Goal: Information Seeking & Learning: Learn about a topic

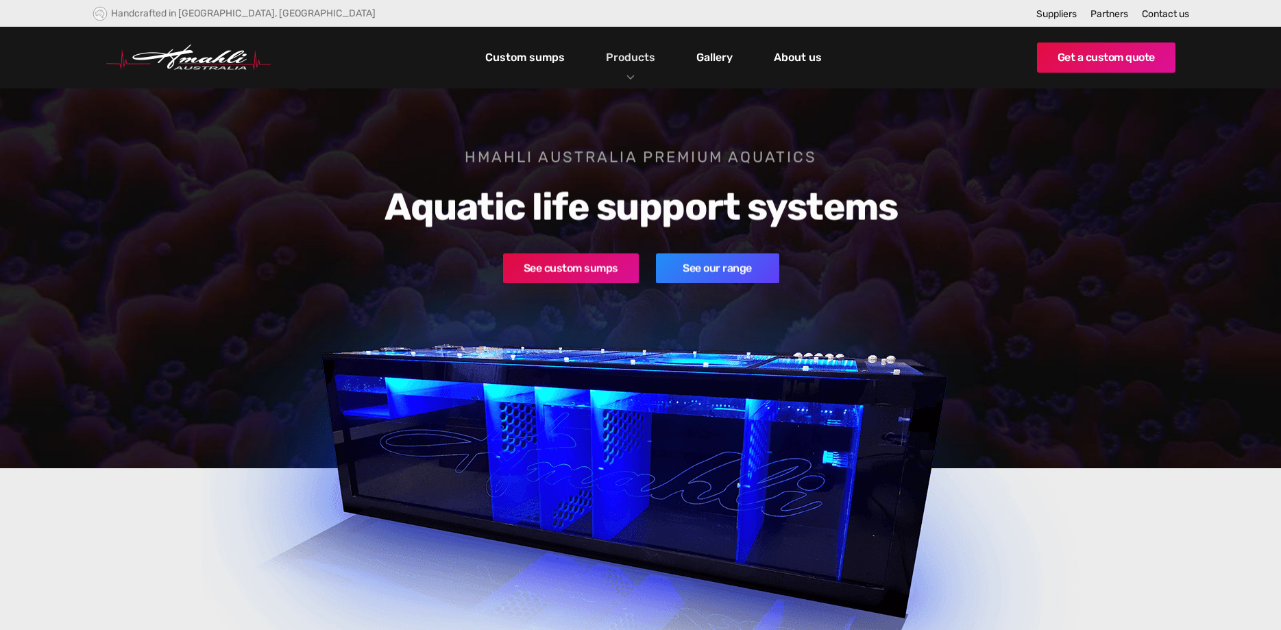
click at [633, 60] on link "Products" at bounding box center [631, 57] width 56 height 20
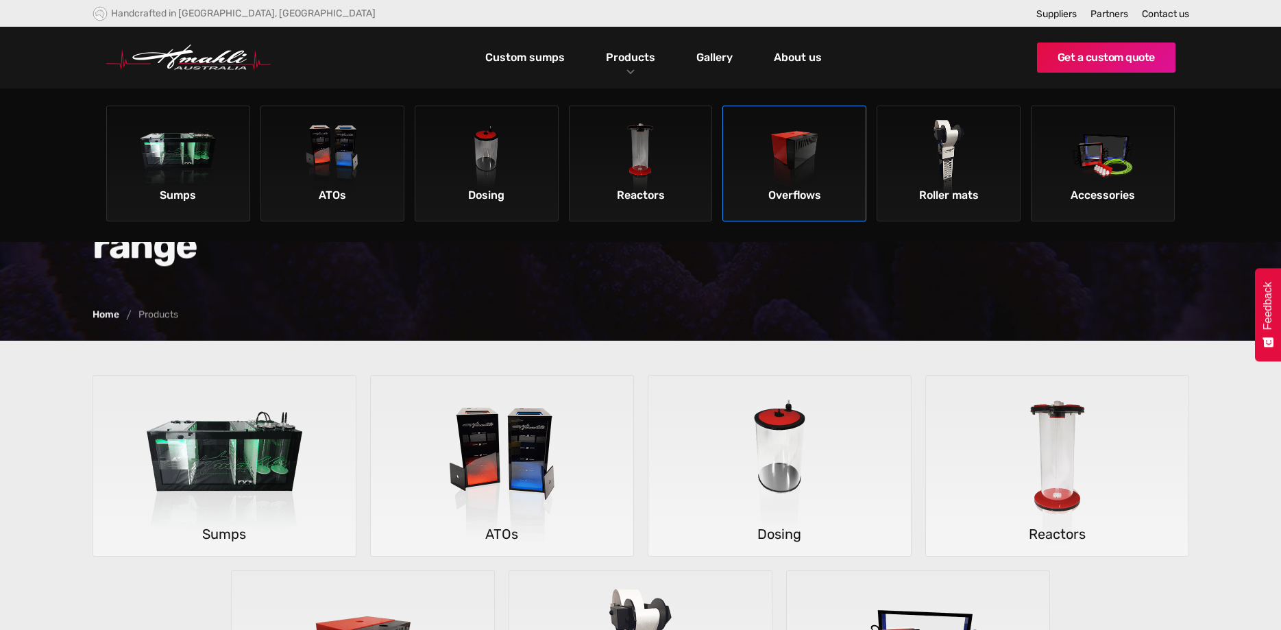
click at [775, 151] on img at bounding box center [794, 158] width 77 height 77
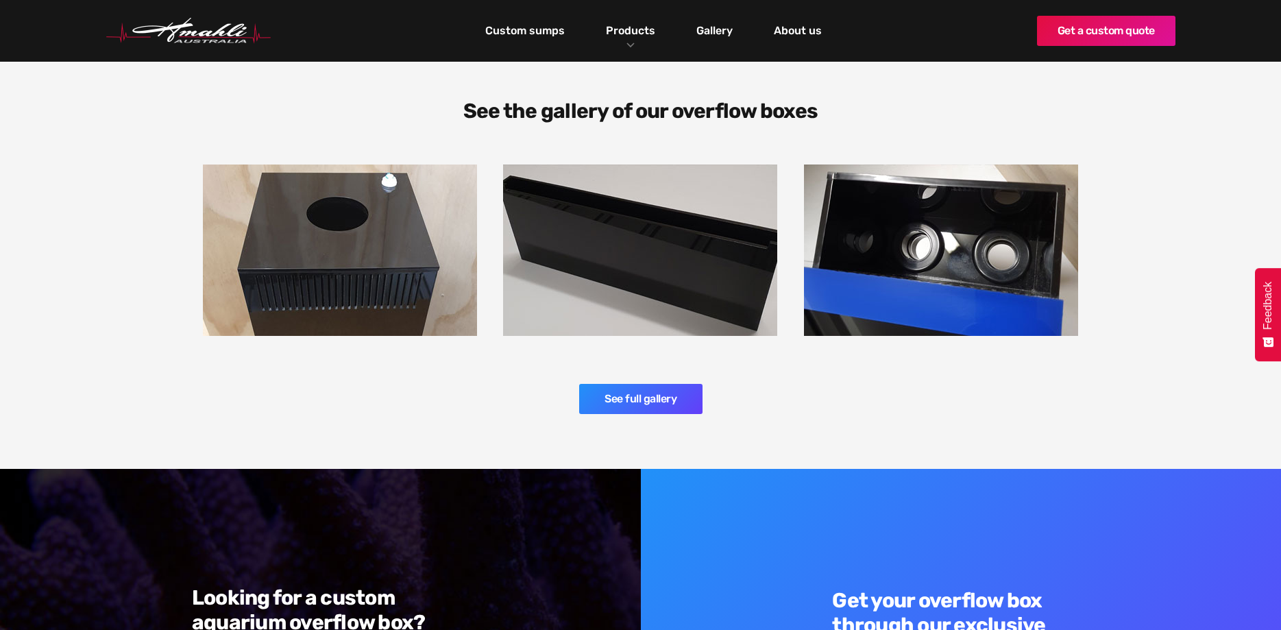
scroll to position [2028, 0]
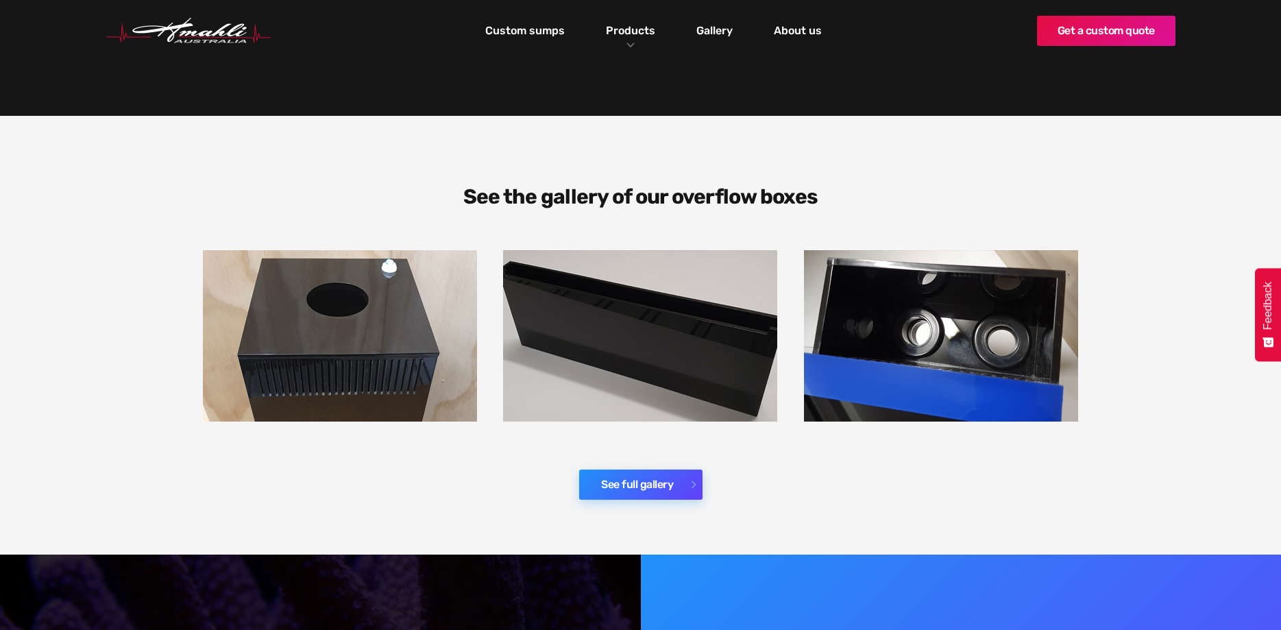
click at [624, 470] on link "See full gallery" at bounding box center [640, 485] width 123 height 30
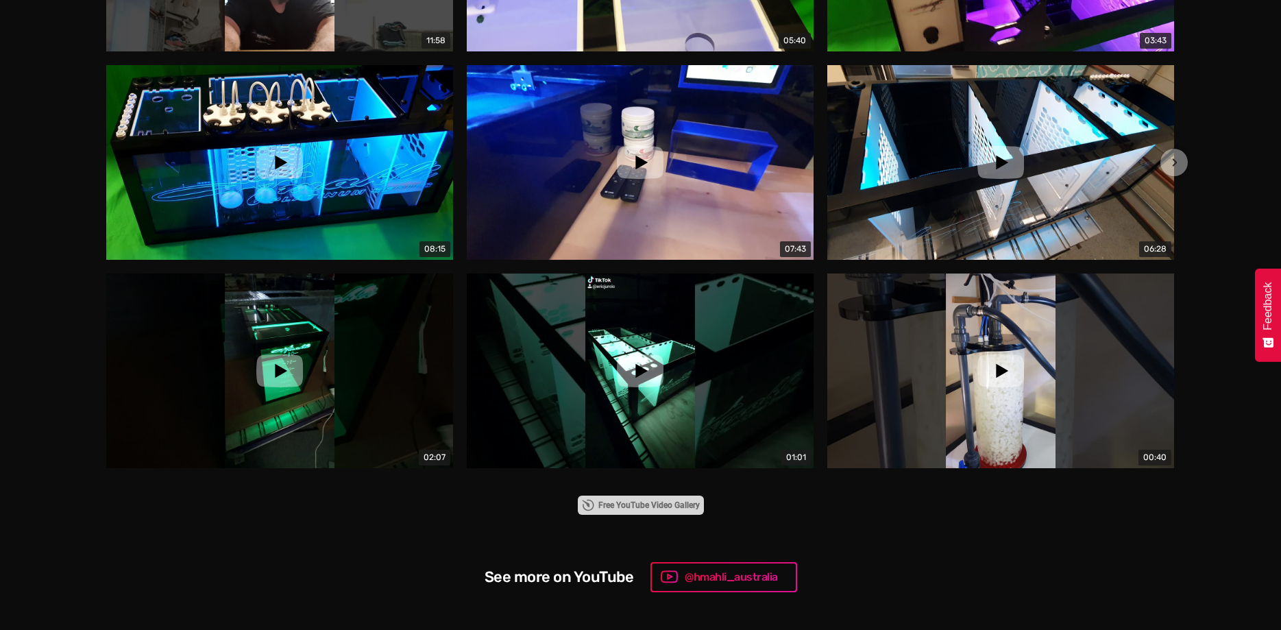
scroll to position [1678, 0]
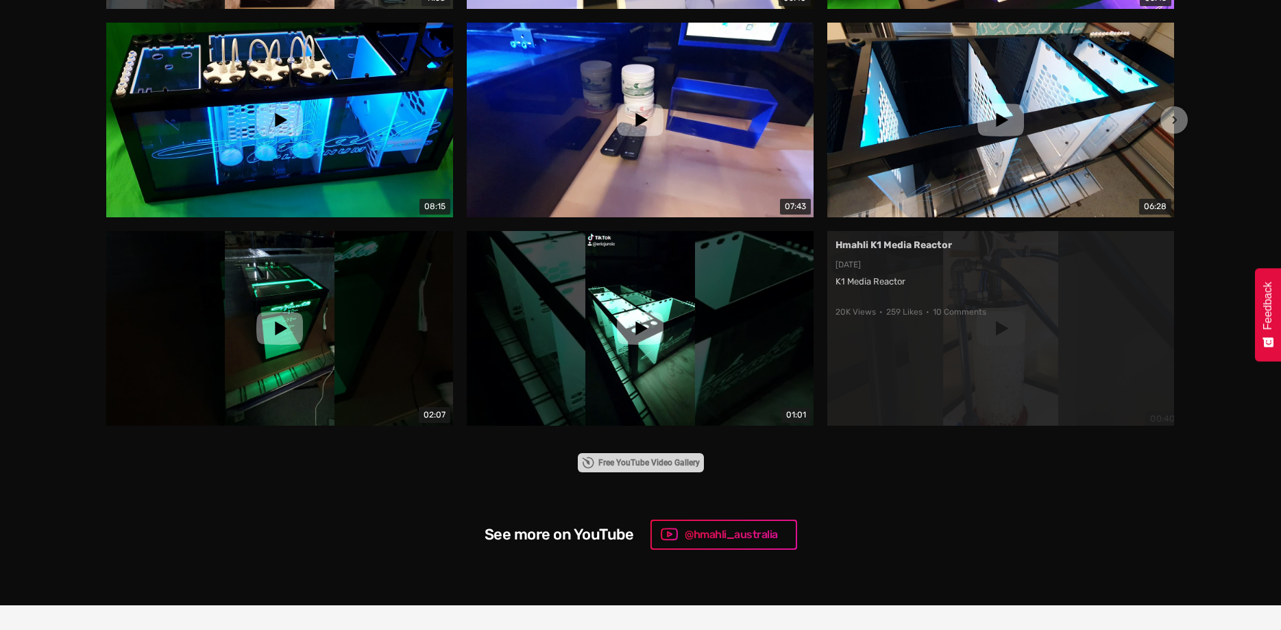
click at [999, 328] on div "Hmahli K1 Media Reactor 28/03/2020 K1 Media Reactor • 20K Views • 259 Likes • 1…" at bounding box center [1000, 328] width 347 height 195
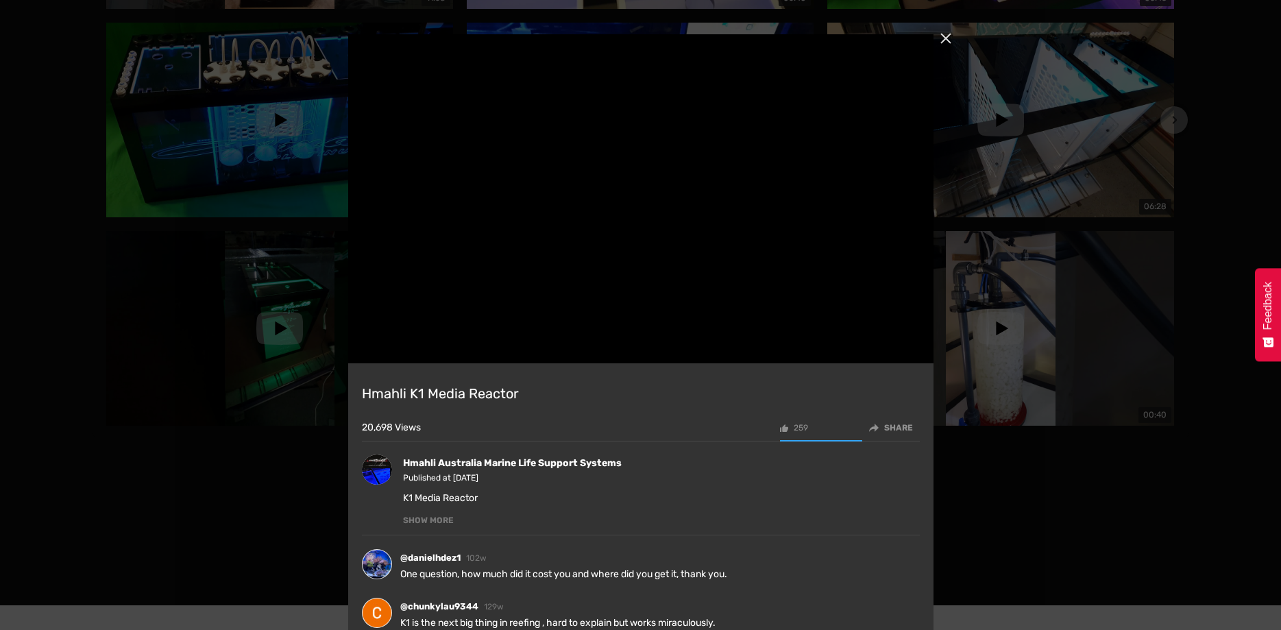
click at [946, 34] on div "Close" at bounding box center [946, 38] width 25 height 25
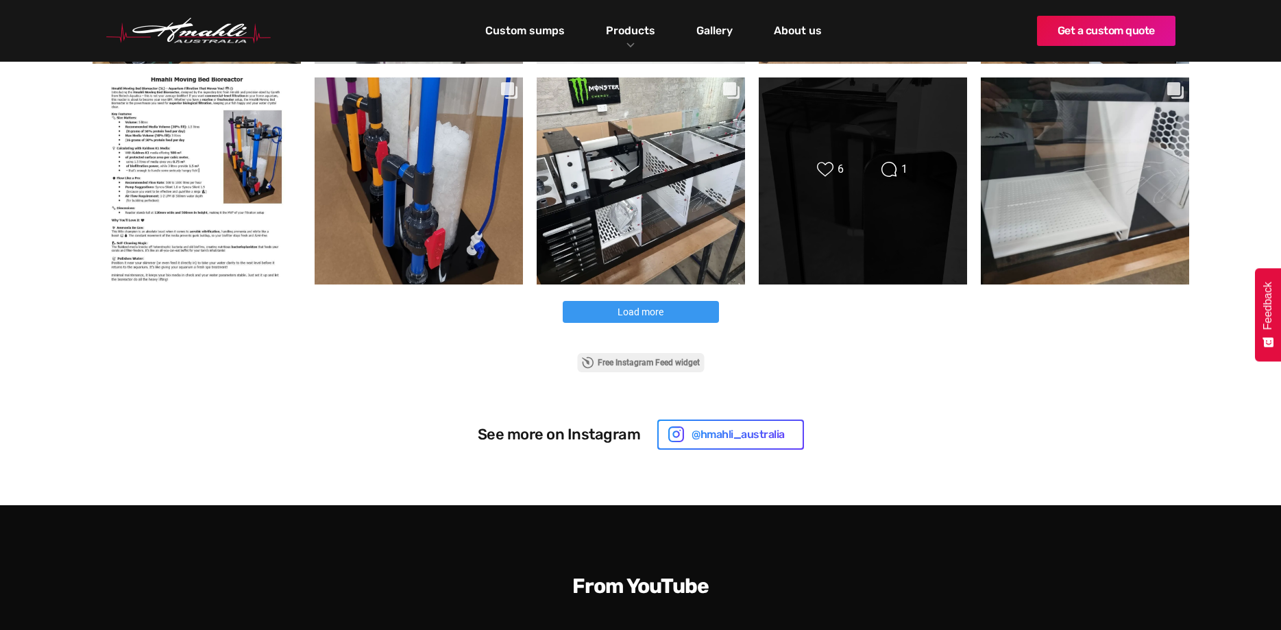
scroll to position [489, 0]
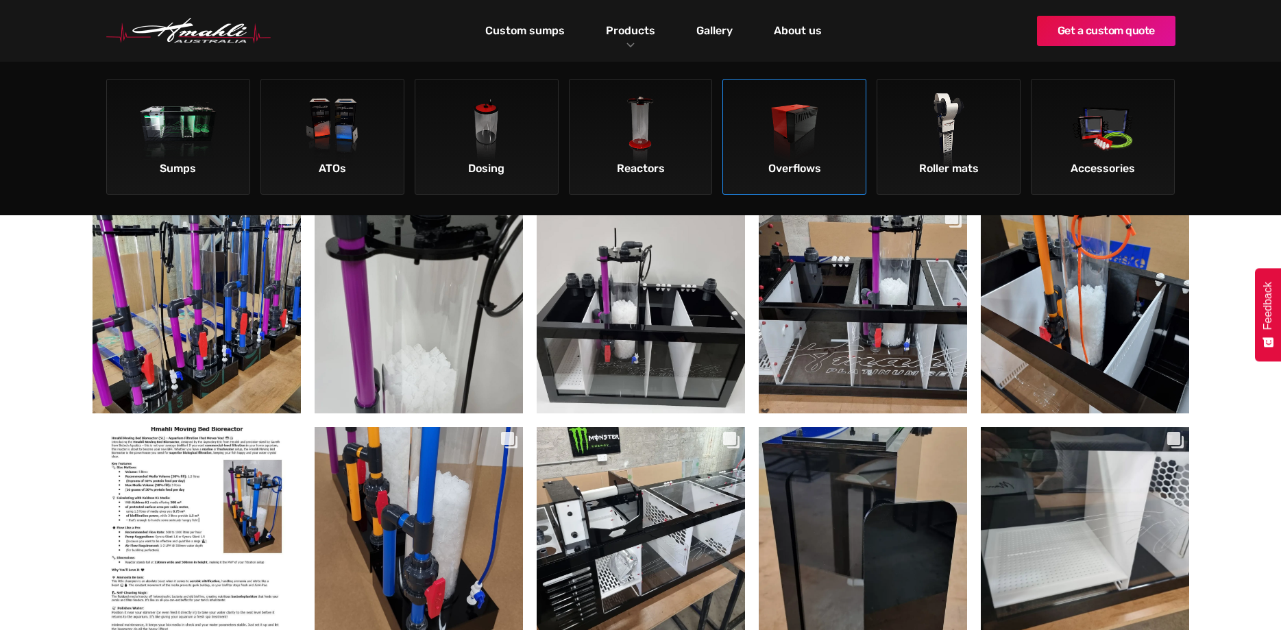
click at [798, 151] on img at bounding box center [794, 131] width 77 height 77
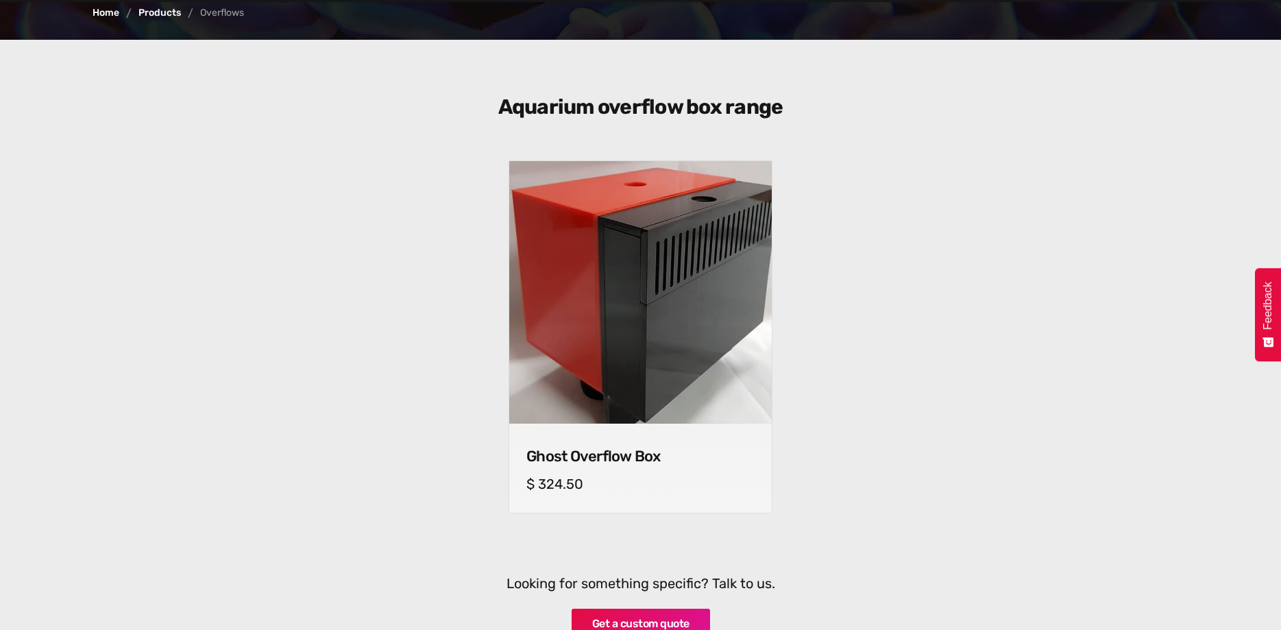
scroll to position [420, 0]
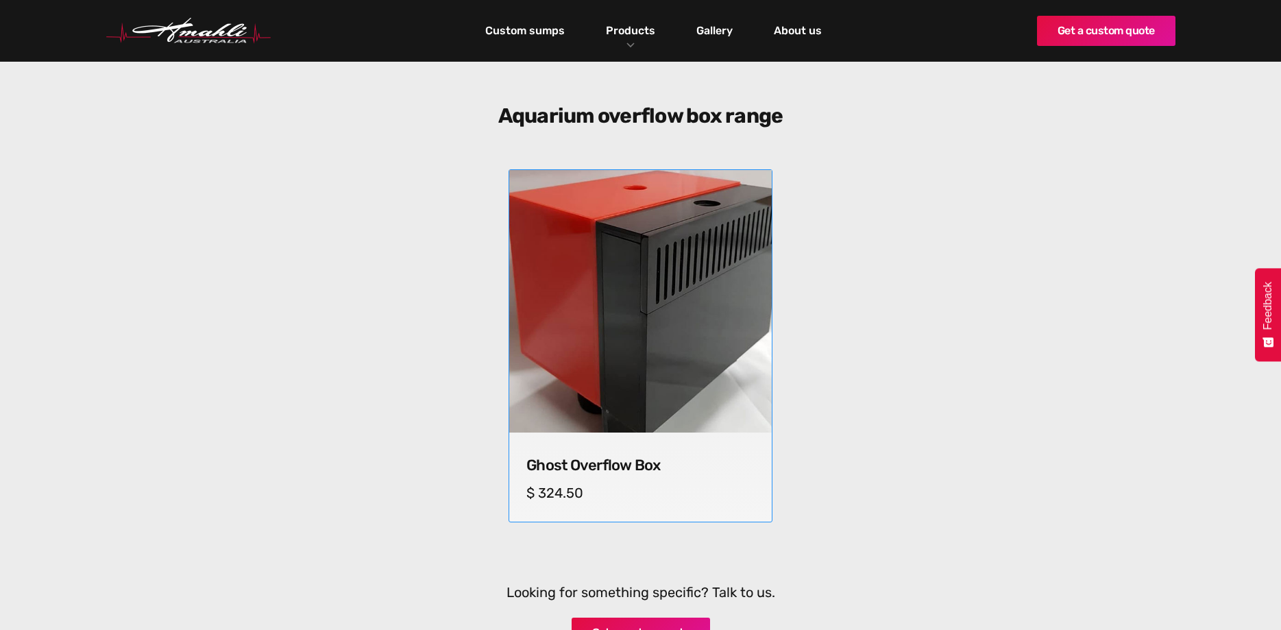
click at [704, 289] on img at bounding box center [640, 302] width 276 height 276
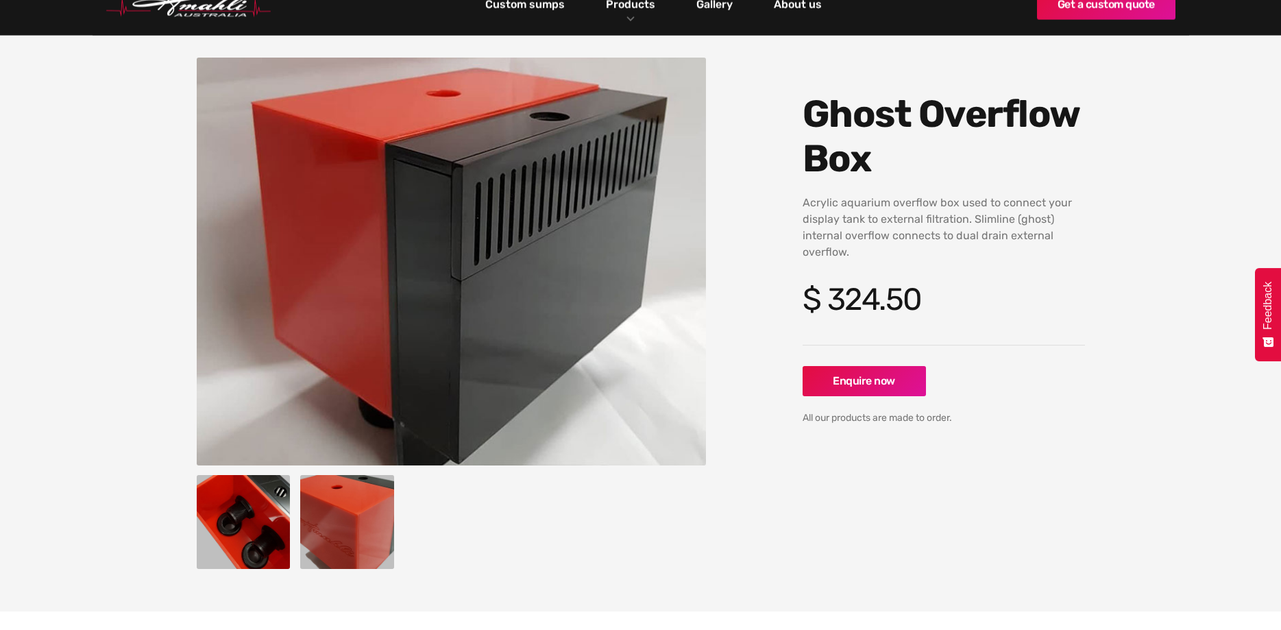
scroll to position [210, 0]
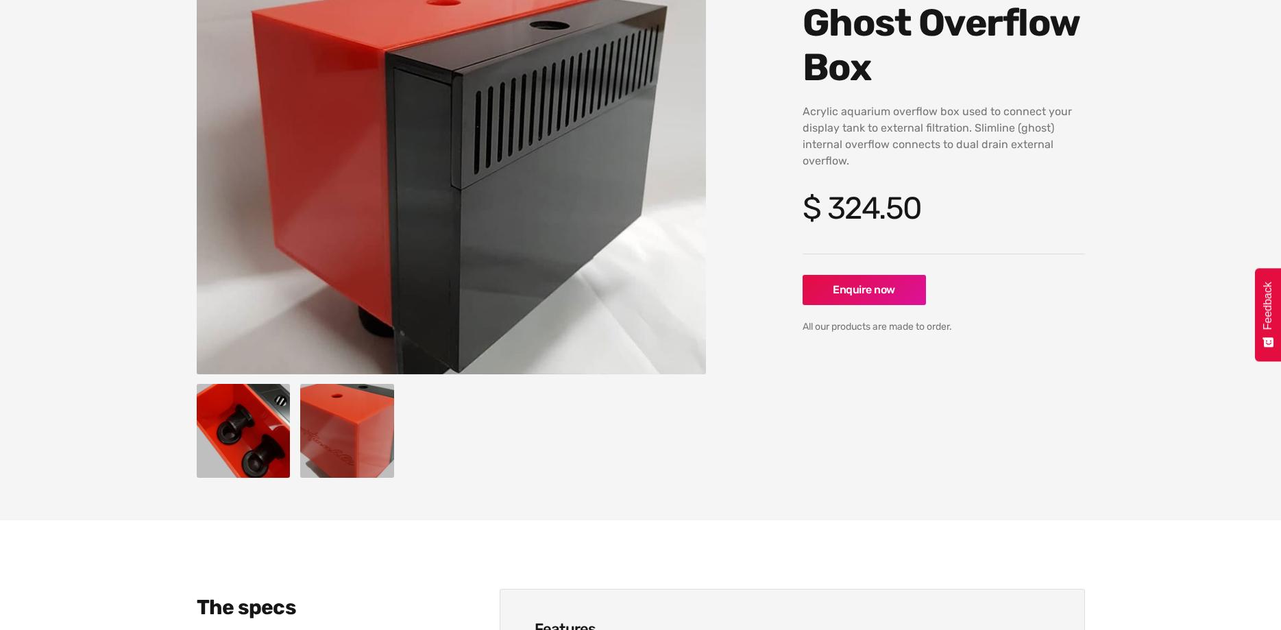
click at [219, 423] on img "open lightbox" at bounding box center [244, 431] width 94 height 94
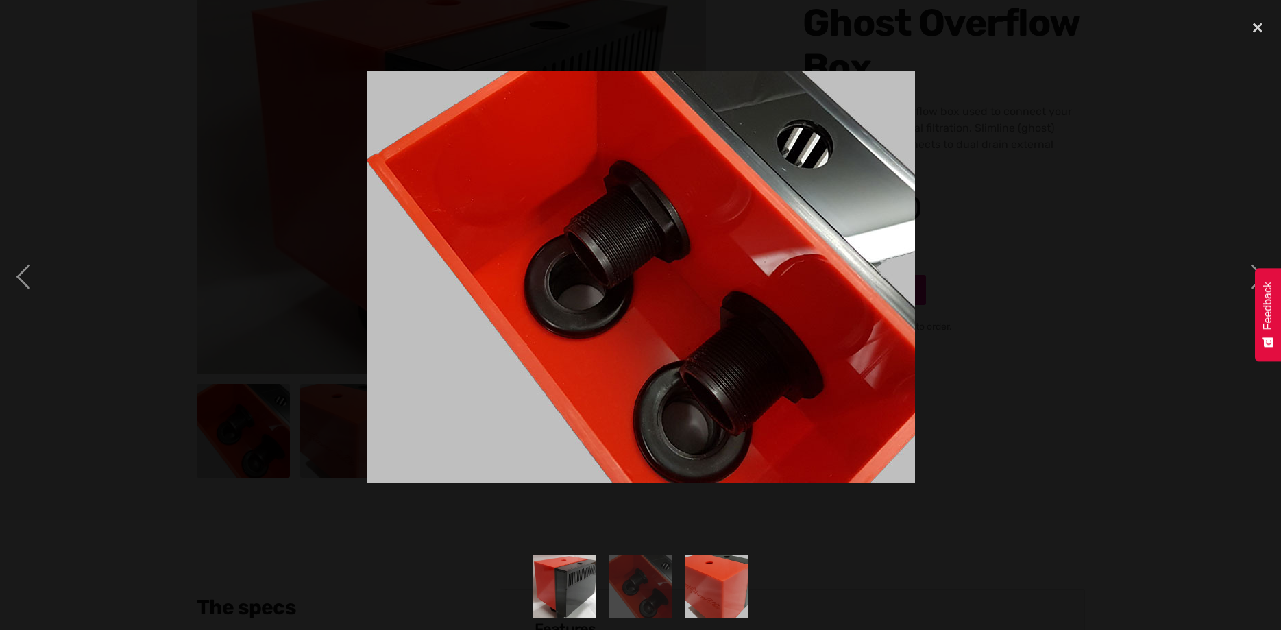
click at [564, 592] on img "show item 1 of 3" at bounding box center [565, 586] width 84 height 63
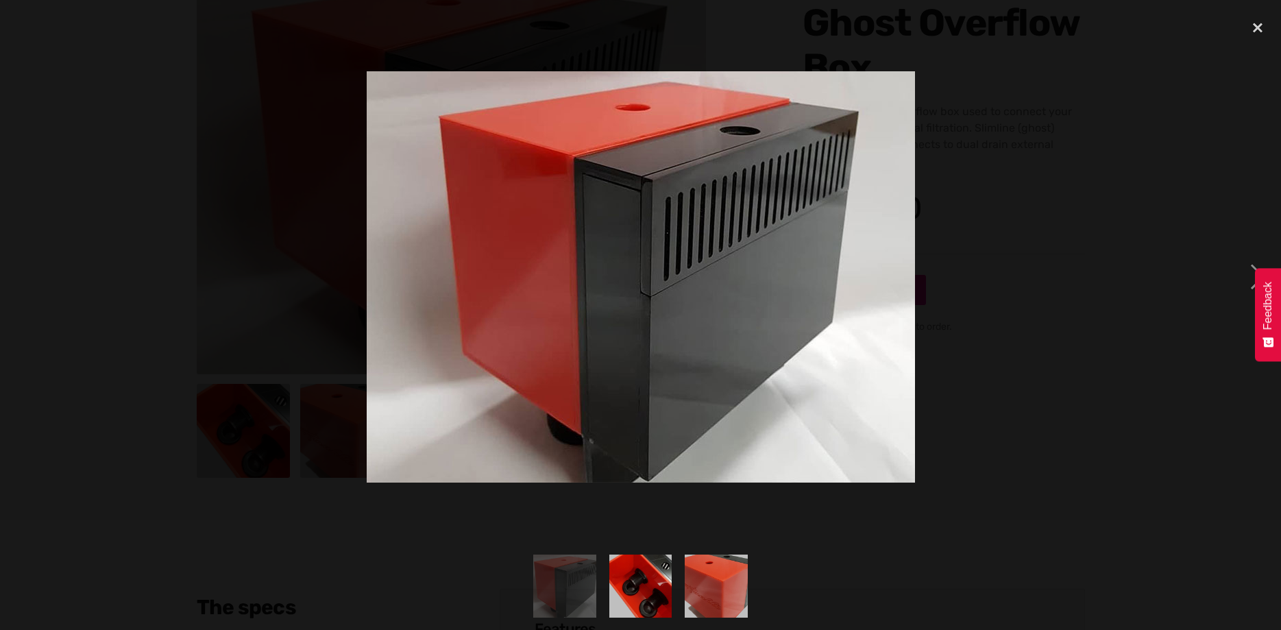
click at [639, 584] on img "show item 2 of 3" at bounding box center [640, 586] width 84 height 63
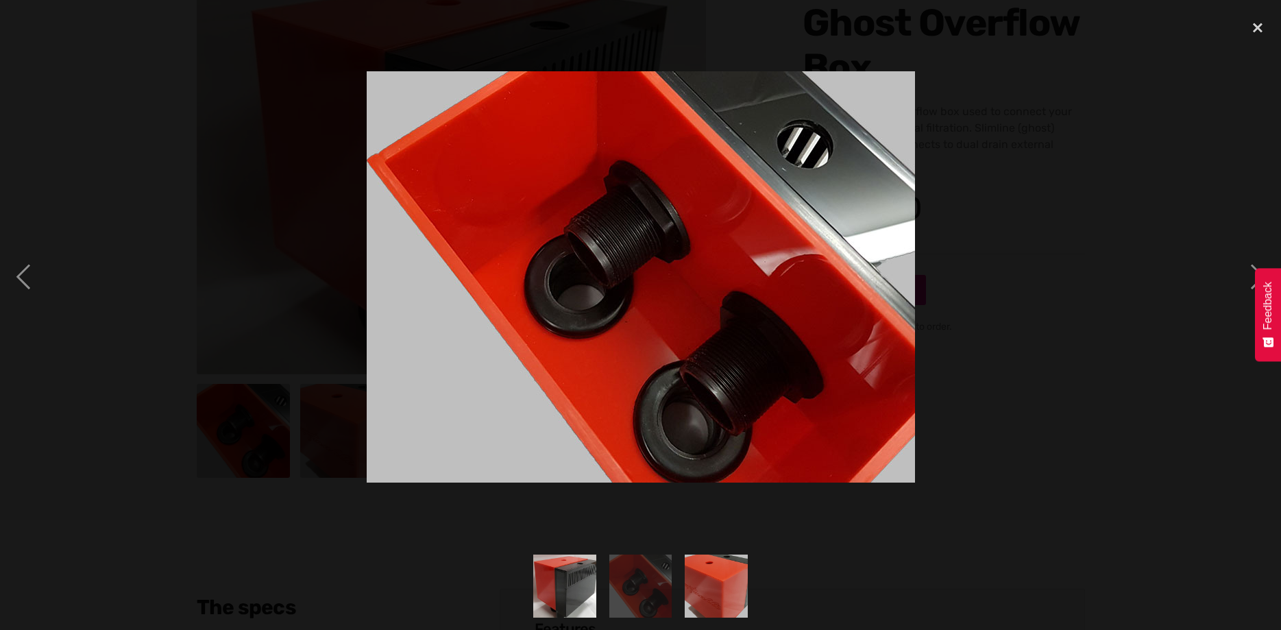
click at [701, 574] on img "show item 3 of 3" at bounding box center [716, 586] width 84 height 63
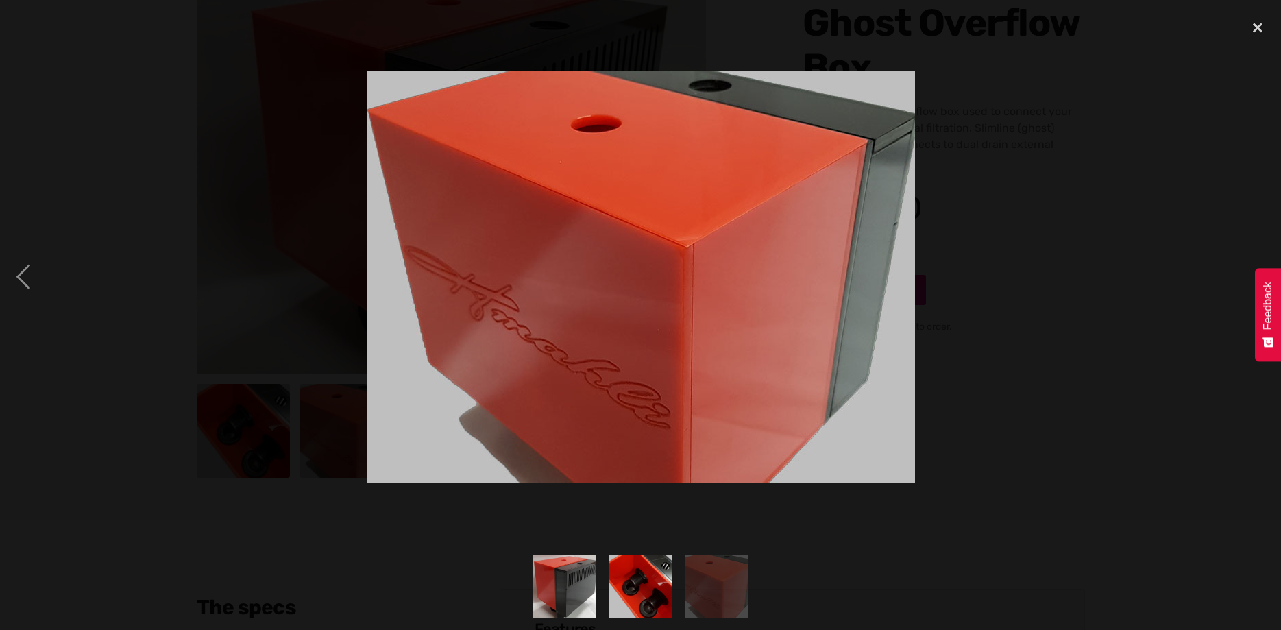
click at [577, 579] on img "show item 1 of 3" at bounding box center [565, 586] width 84 height 63
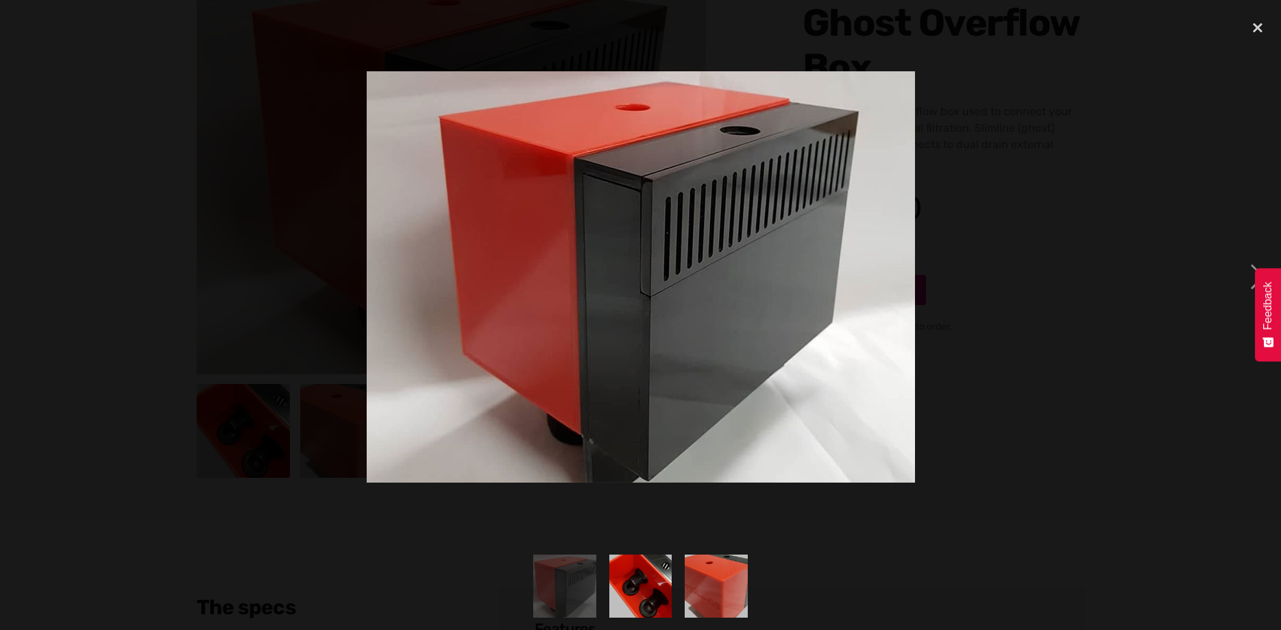
click at [631, 578] on img "show item 2 of 3" at bounding box center [640, 586] width 84 height 63
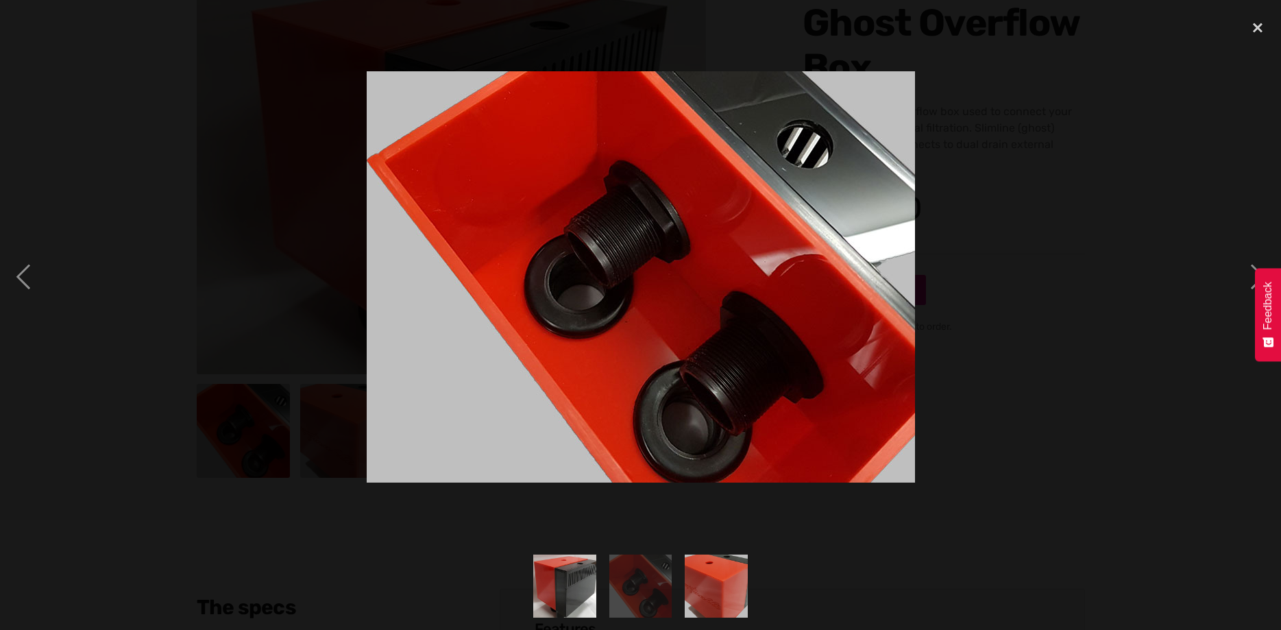
click at [579, 579] on img "show item 1 of 3" at bounding box center [565, 586] width 84 height 63
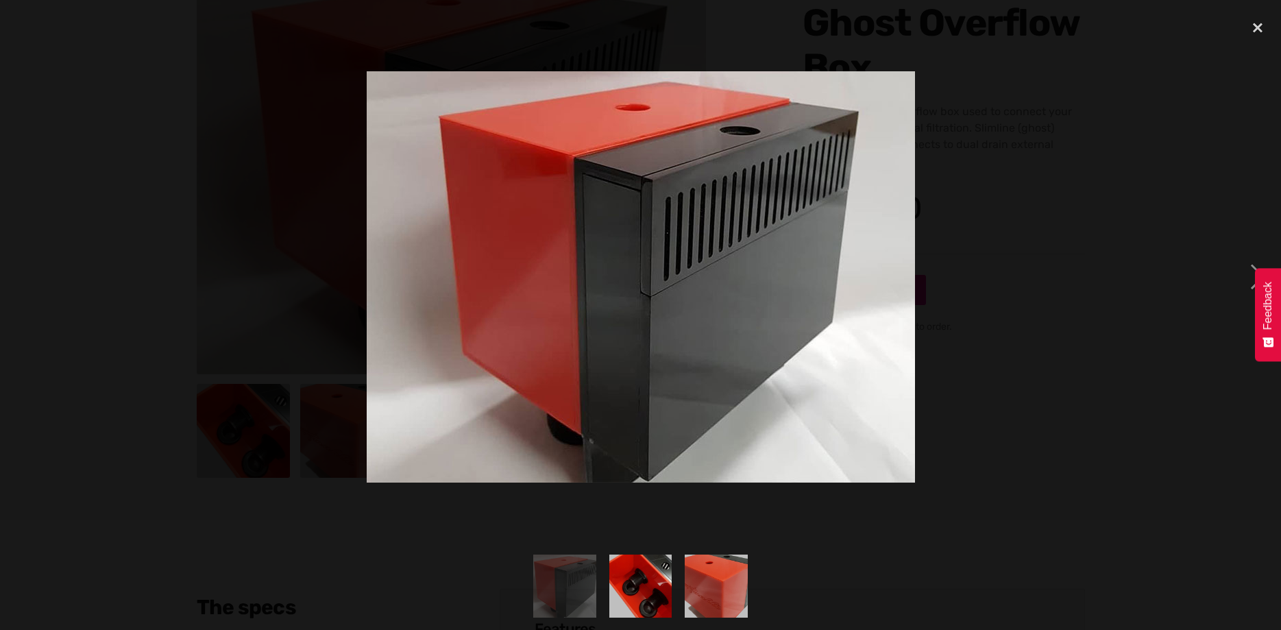
click at [627, 576] on img "show item 2 of 3" at bounding box center [640, 586] width 84 height 63
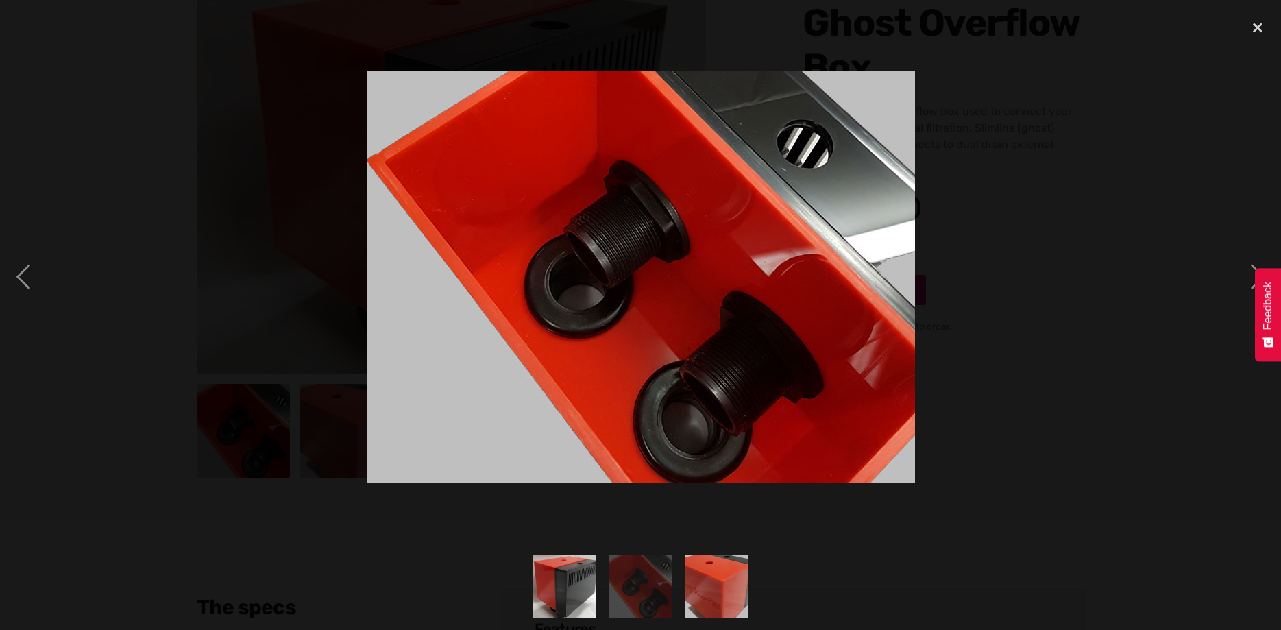
click at [697, 570] on img "show item 3 of 3" at bounding box center [716, 586] width 84 height 63
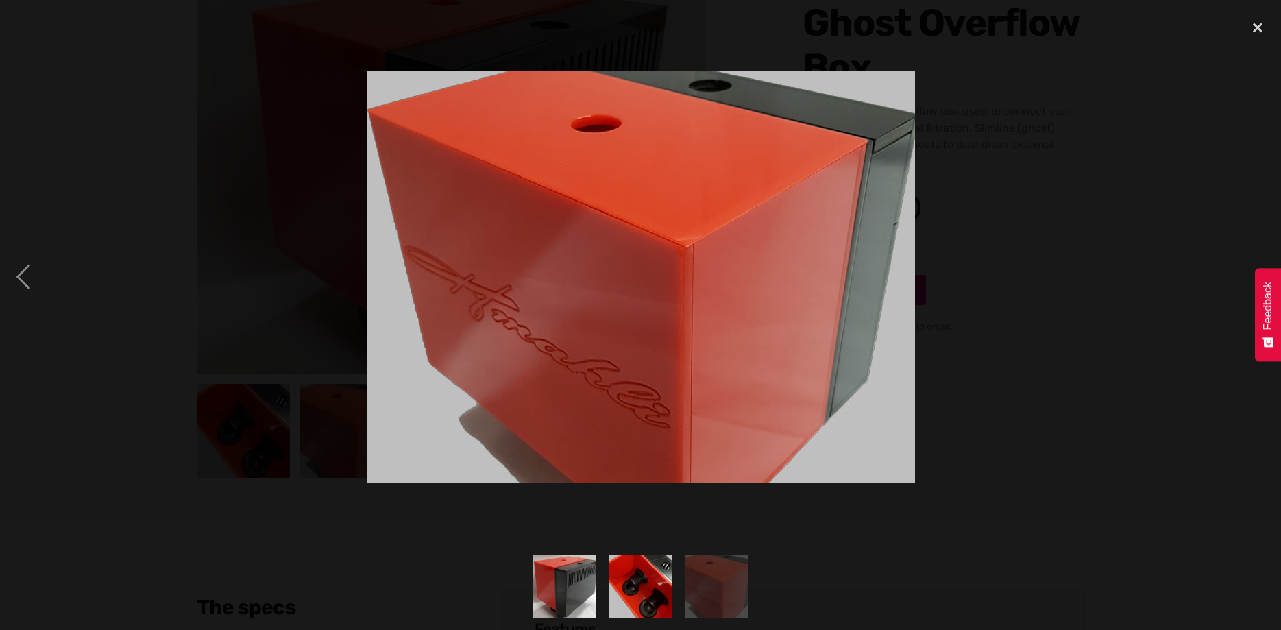
click at [559, 572] on img "show item 1 of 3" at bounding box center [565, 586] width 84 height 63
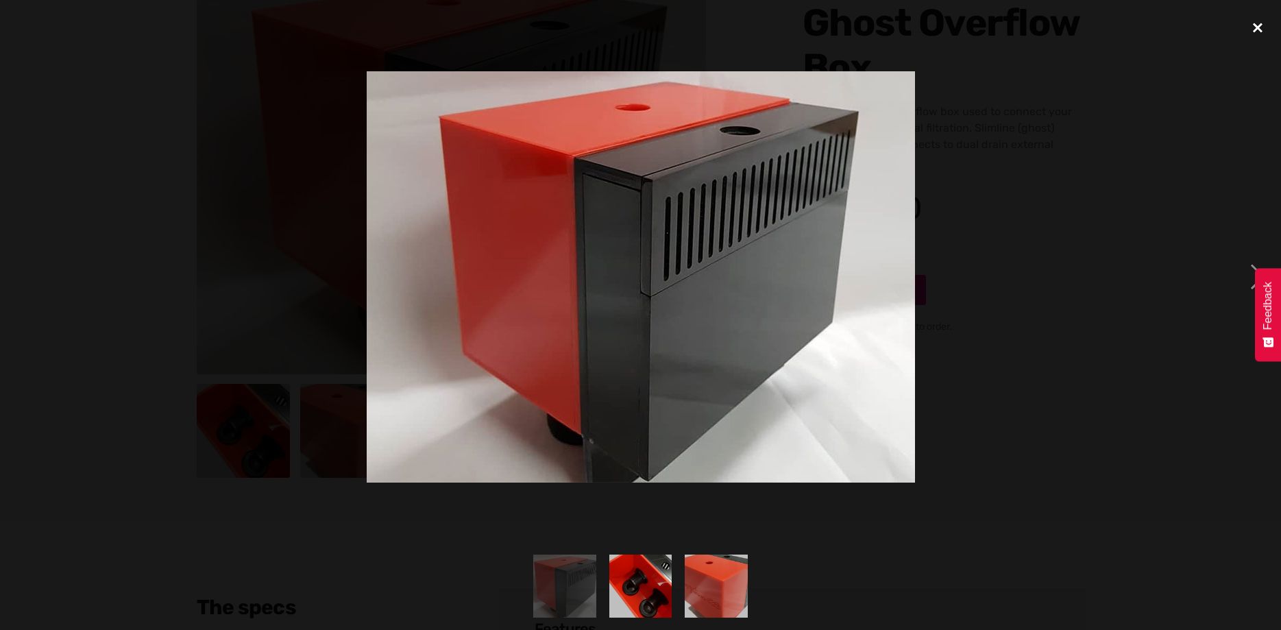
click at [1256, 31] on div "close lightbox" at bounding box center [1258, 27] width 47 height 30
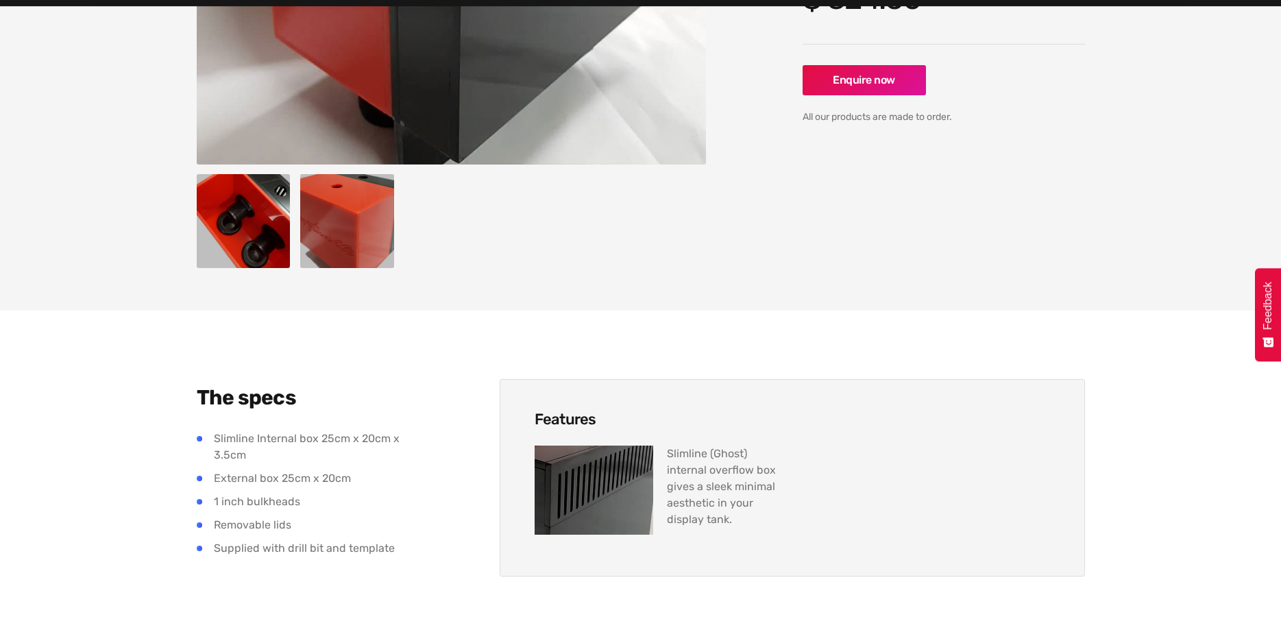
scroll to position [0, 0]
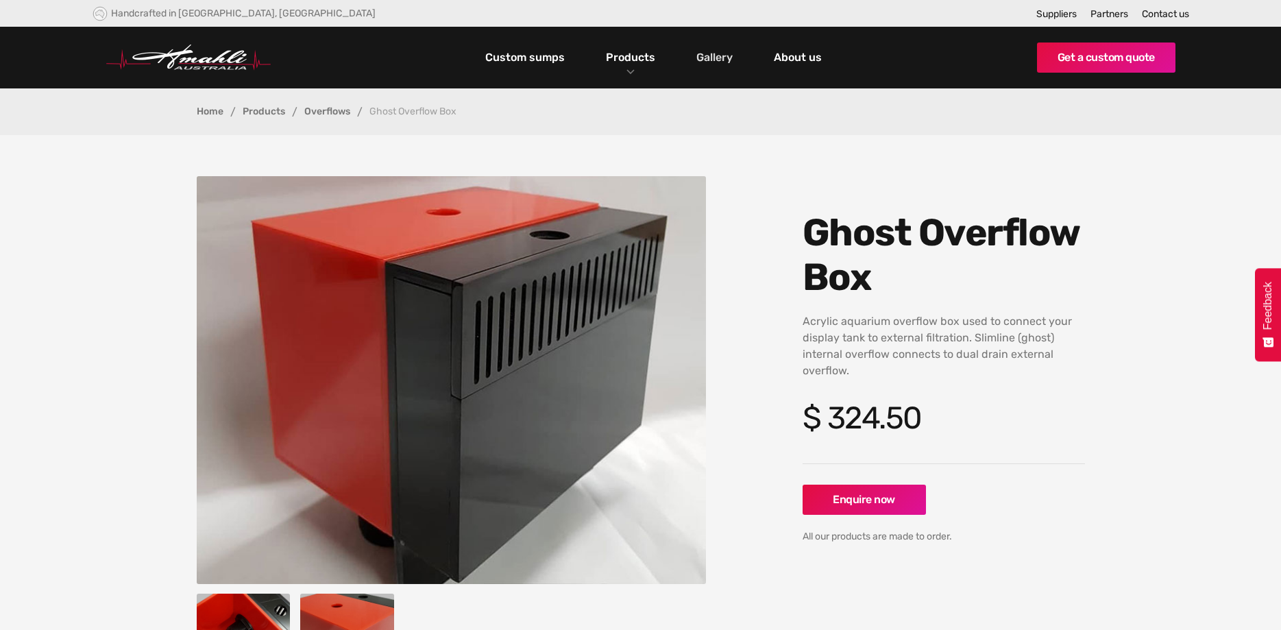
click at [708, 60] on link "Gallery" at bounding box center [714, 57] width 43 height 23
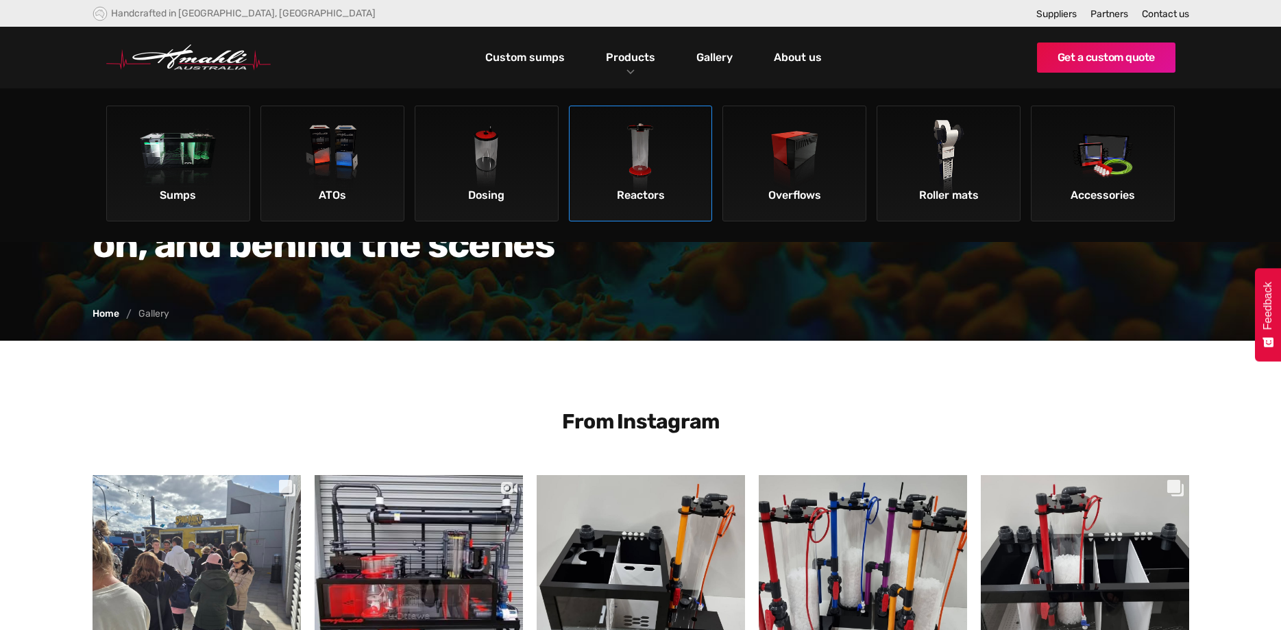
click at [634, 146] on img at bounding box center [640, 158] width 77 height 77
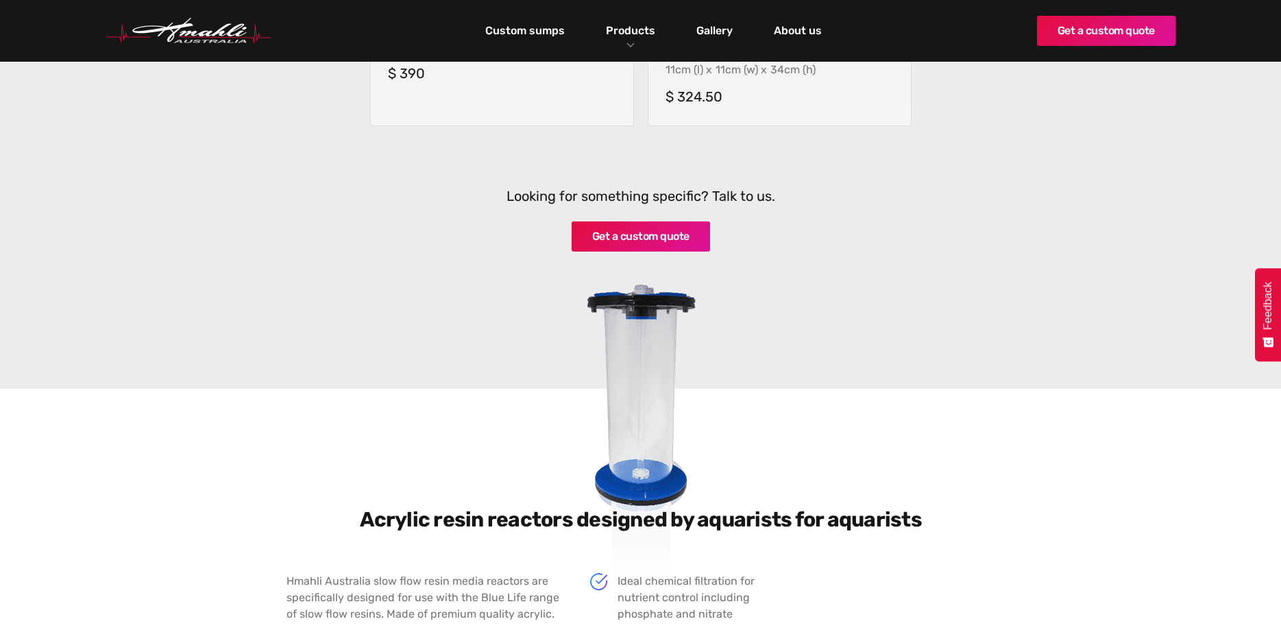
scroll to position [420, 0]
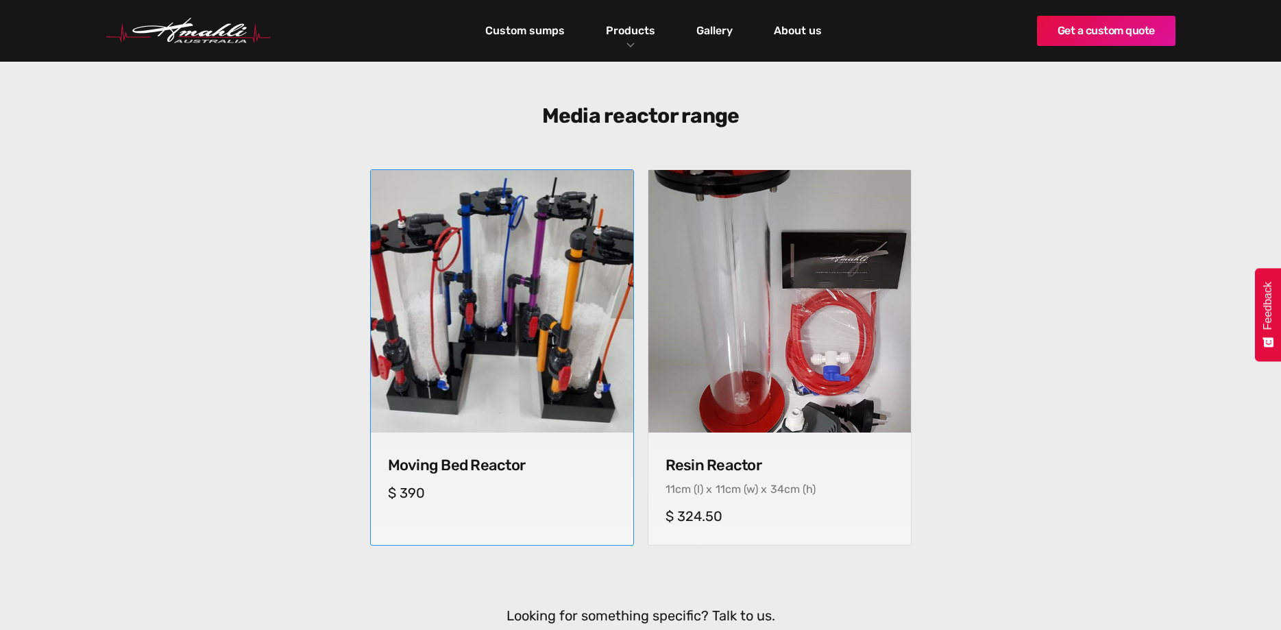
click at [441, 289] on img at bounding box center [501, 301] width 264 height 264
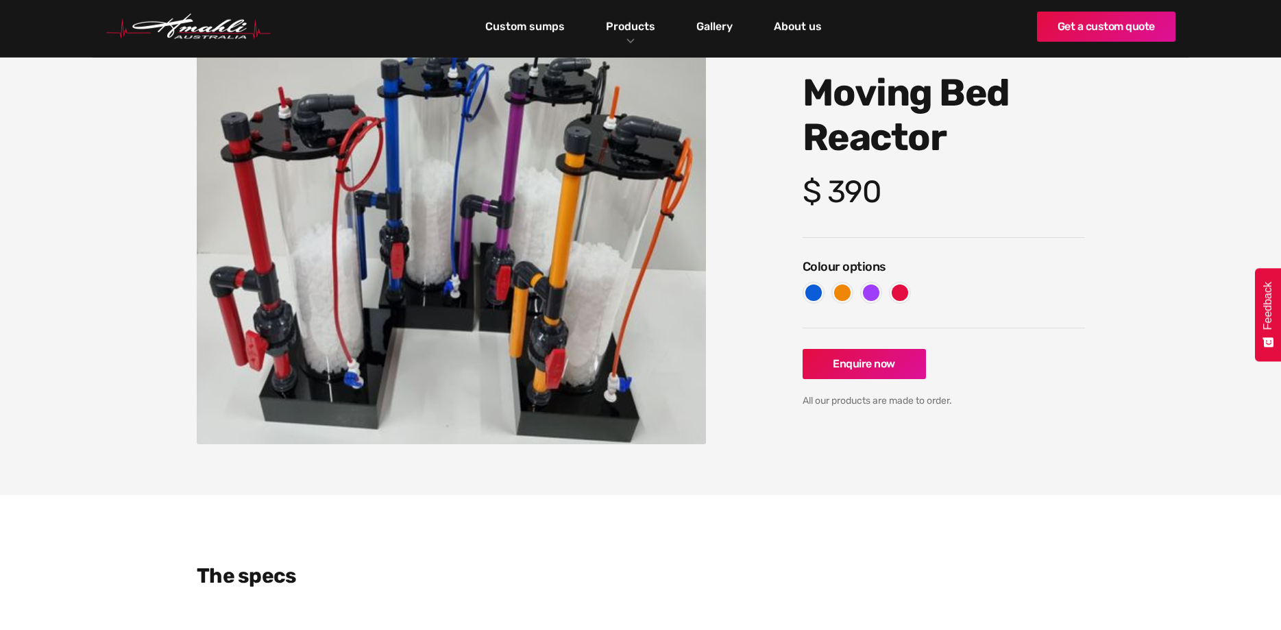
scroll to position [280, 0]
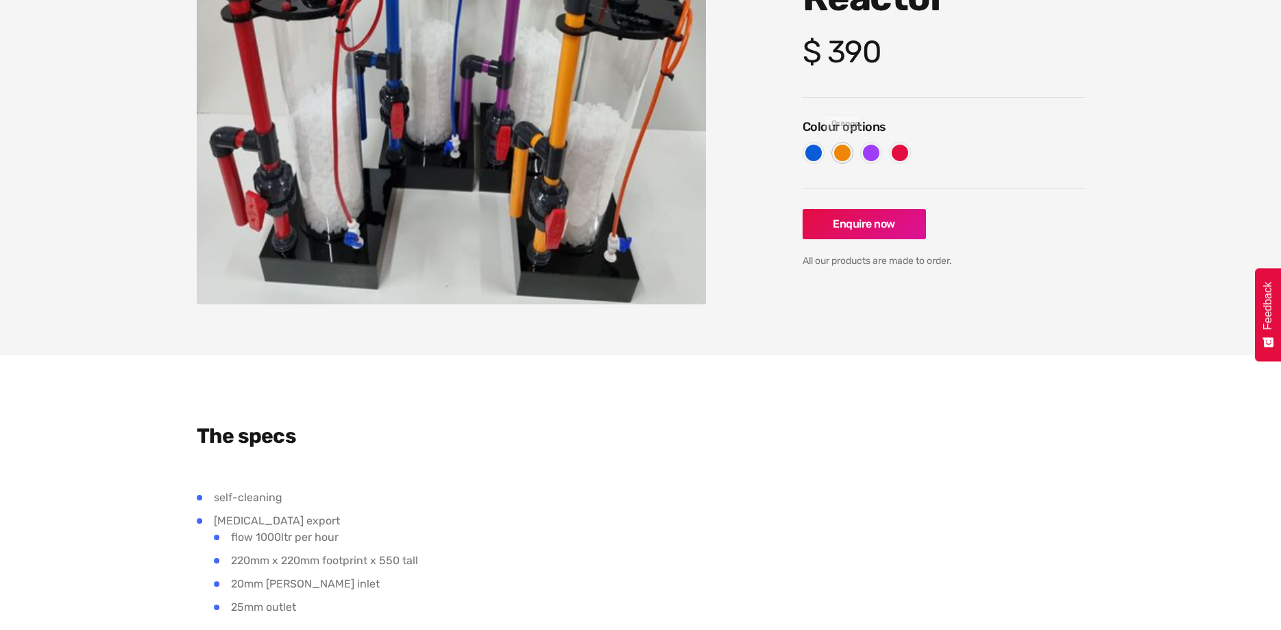
click at [840, 158] on div at bounding box center [842, 153] width 16 height 16
click at [823, 157] on div at bounding box center [814, 153] width 22 height 22
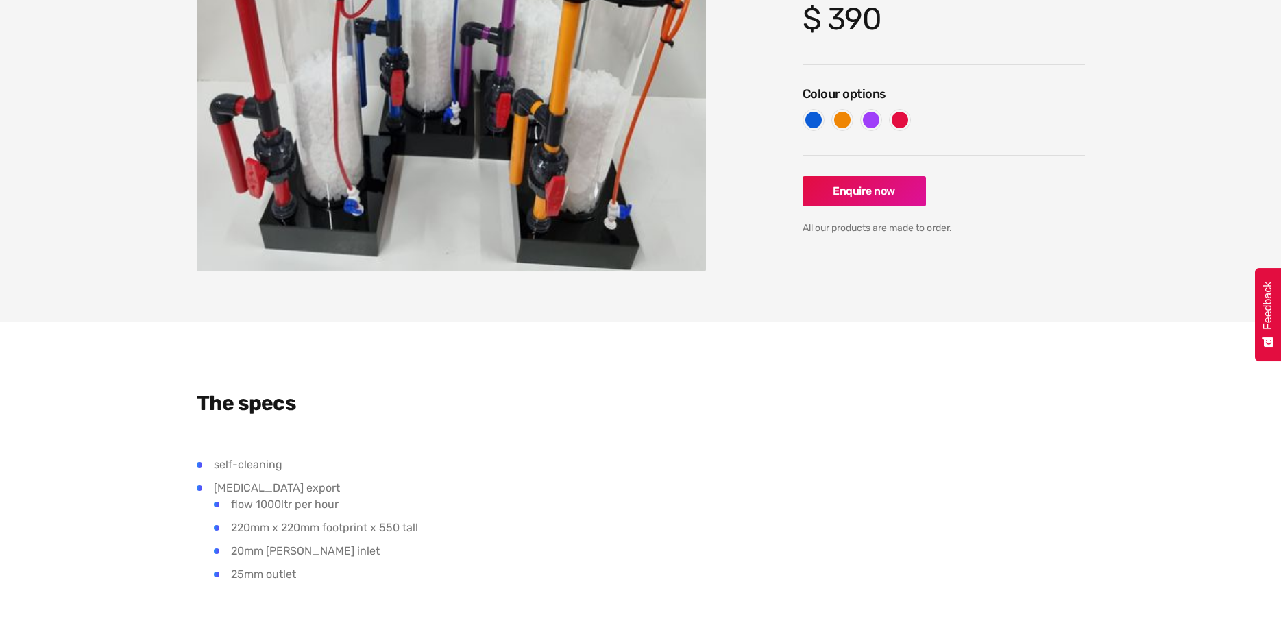
scroll to position [350, 0]
